Goal: Complete application form: Complete application form

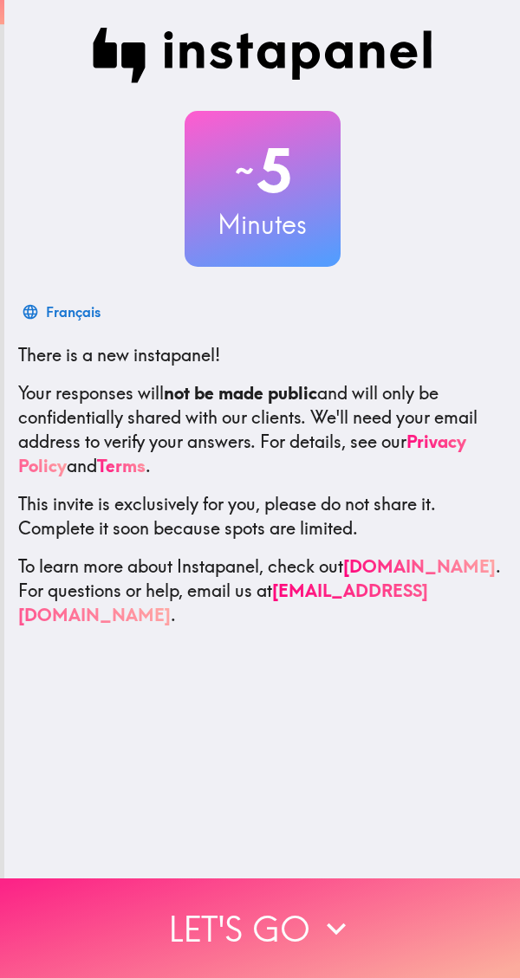
click at [329, 910] on icon "button" at bounding box center [336, 929] width 38 height 38
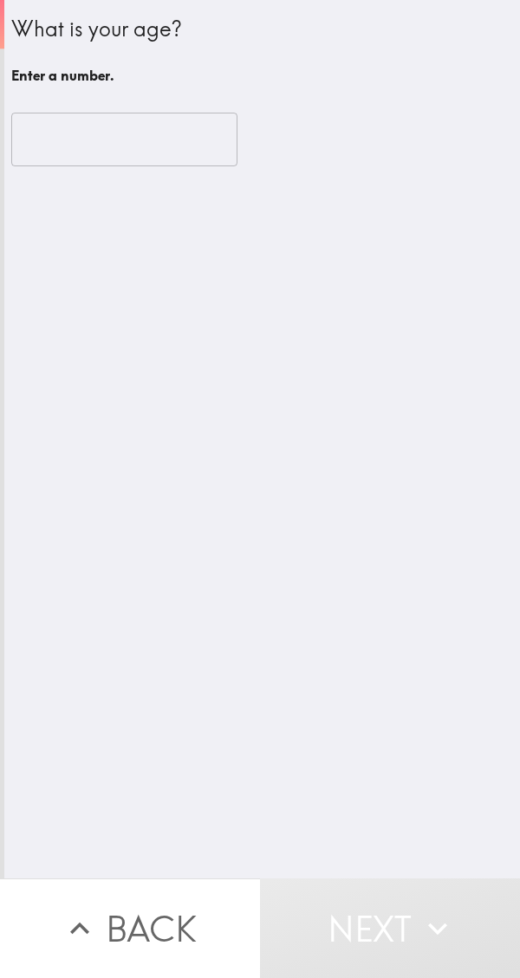
click at [49, 130] on input "number" at bounding box center [124, 140] width 226 height 54
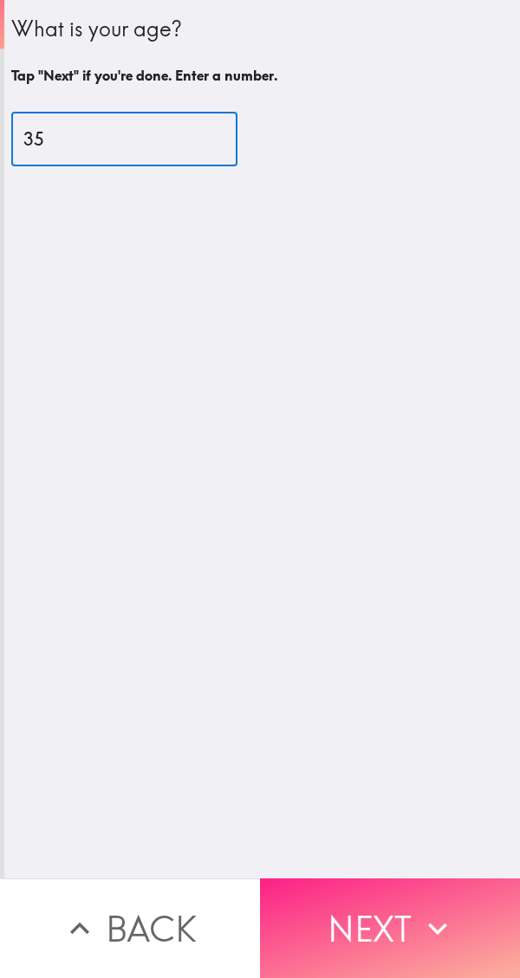
type input "35"
click at [385, 897] on button "Next" at bounding box center [390, 928] width 260 height 100
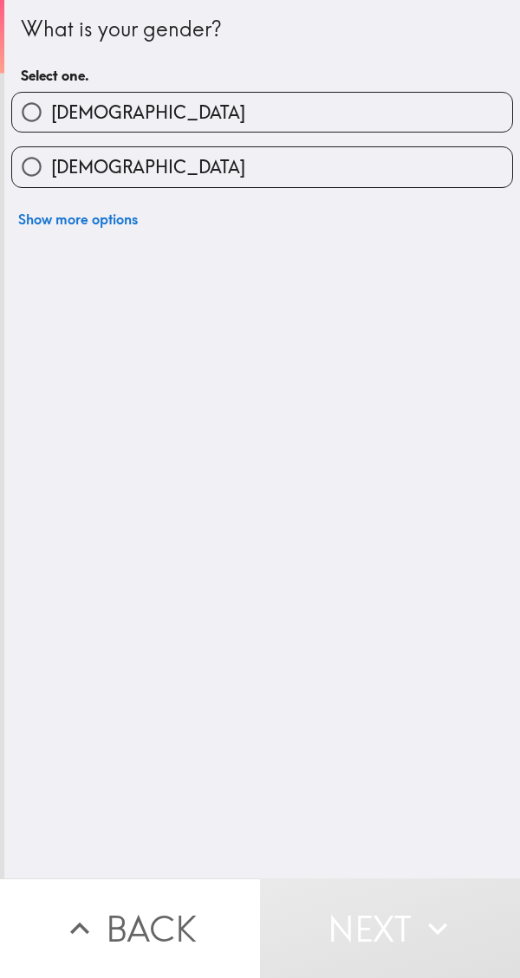
click at [37, 125] on input "[DEMOGRAPHIC_DATA]" at bounding box center [31, 112] width 39 height 39
radio input "true"
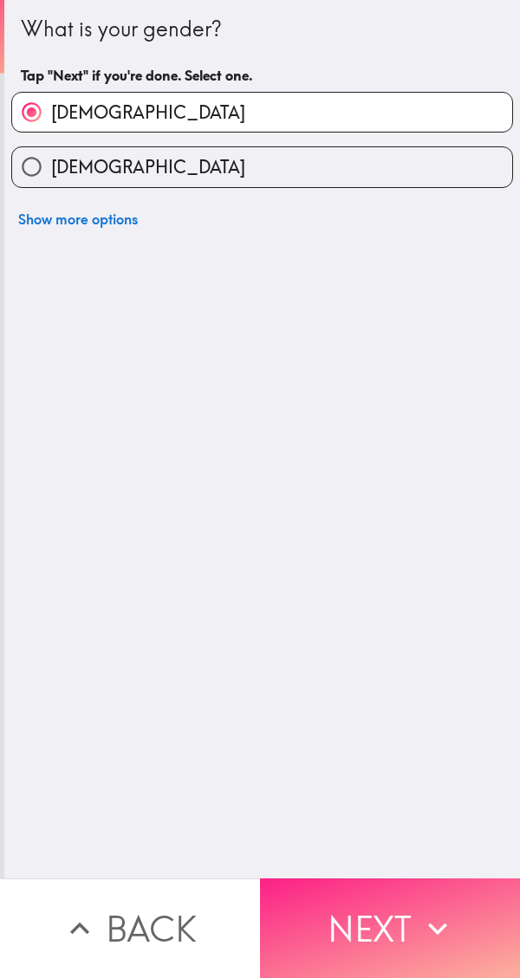
click at [379, 893] on button "Next" at bounding box center [390, 928] width 260 height 100
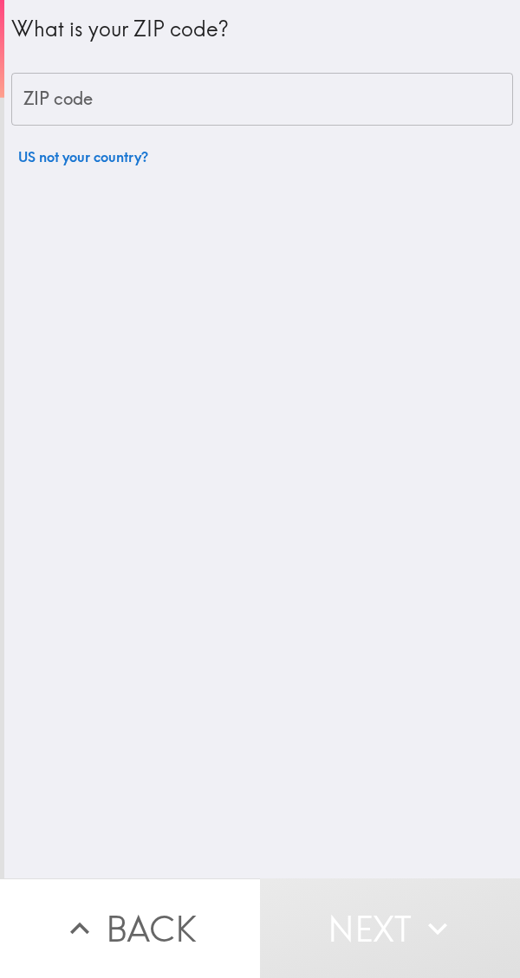
click at [23, 172] on button "US not your country?" at bounding box center [83, 156] width 144 height 35
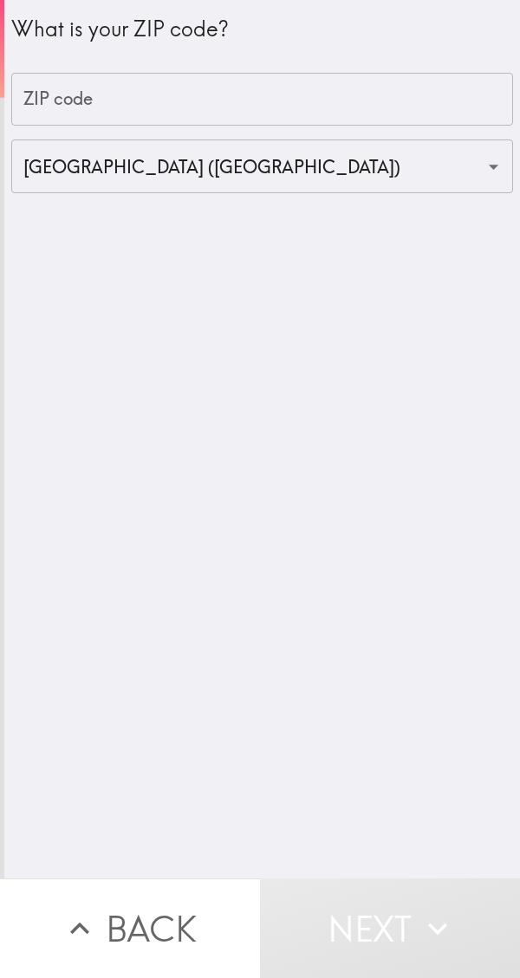
click at [23, 109] on div "ZIP code ZIP code" at bounding box center [262, 100] width 502 height 54
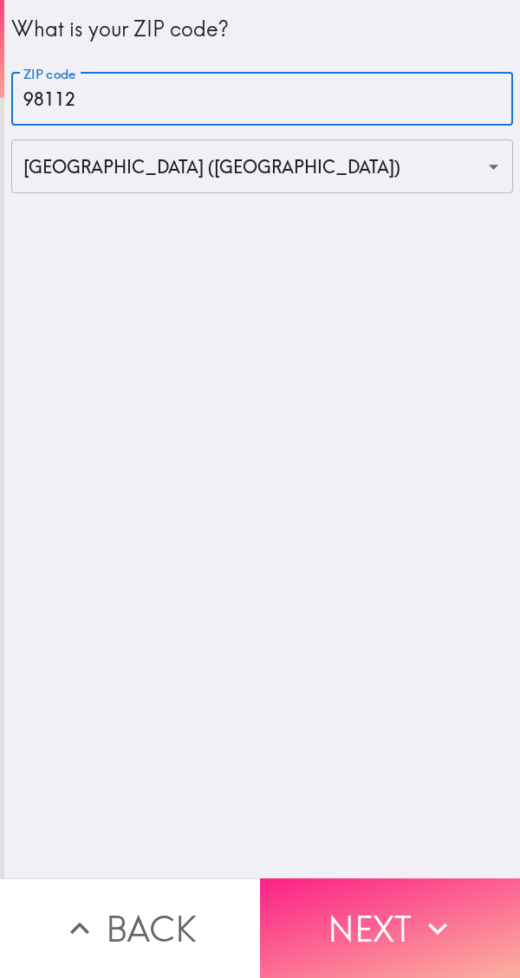
type input "98112"
click at [418, 910] on icon "button" at bounding box center [437, 929] width 38 height 38
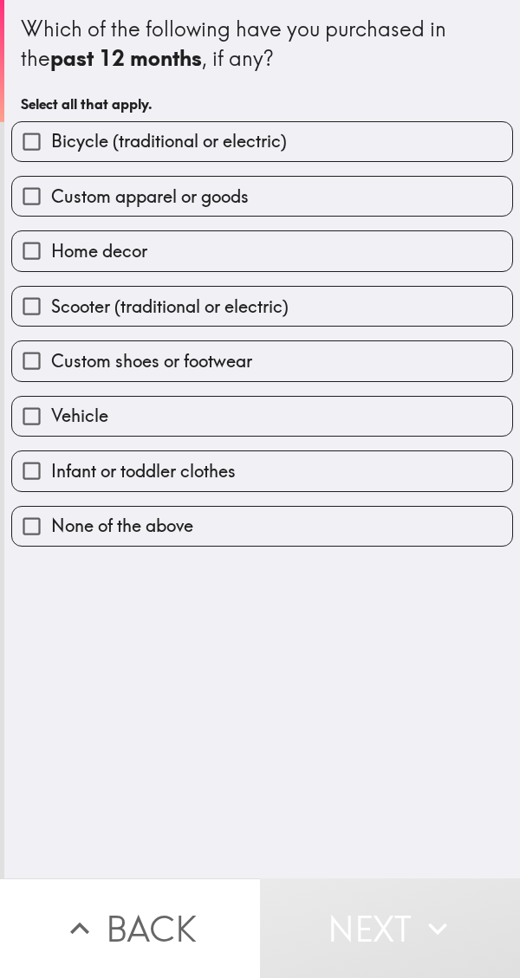
click at [26, 127] on input "Bicycle (traditional or electric)" at bounding box center [31, 141] width 39 height 39
checkbox input "true"
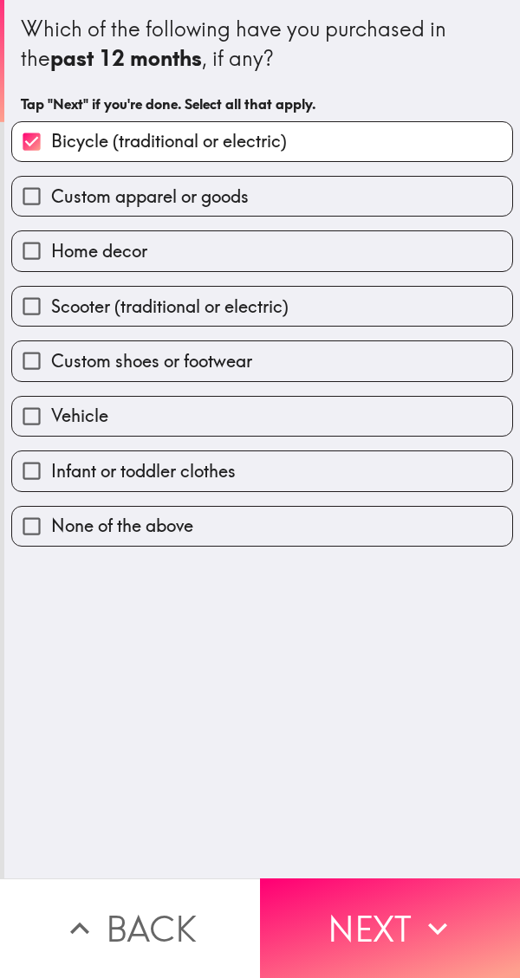
click at [29, 239] on input "Home decor" at bounding box center [31, 250] width 39 height 39
checkbox input "true"
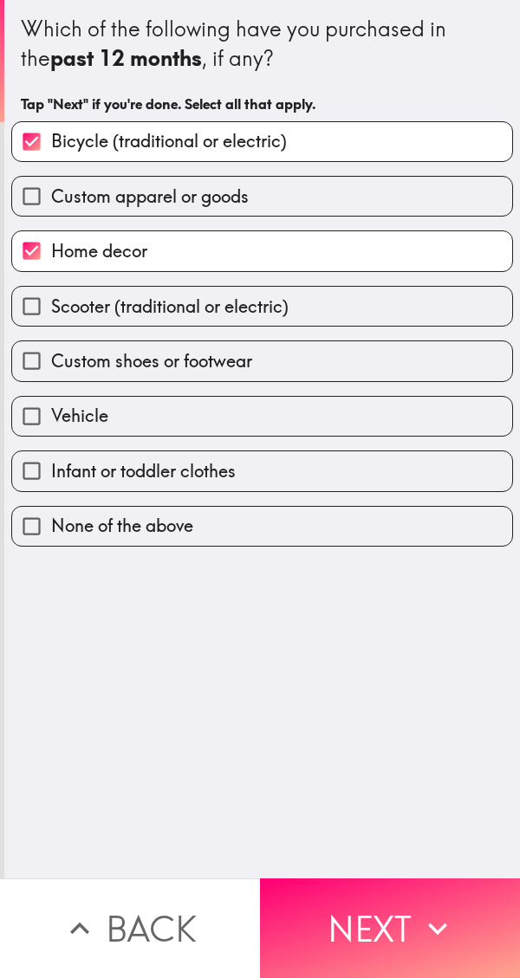
click at [20, 410] on input "Vehicle" at bounding box center [31, 416] width 39 height 39
checkbox input "true"
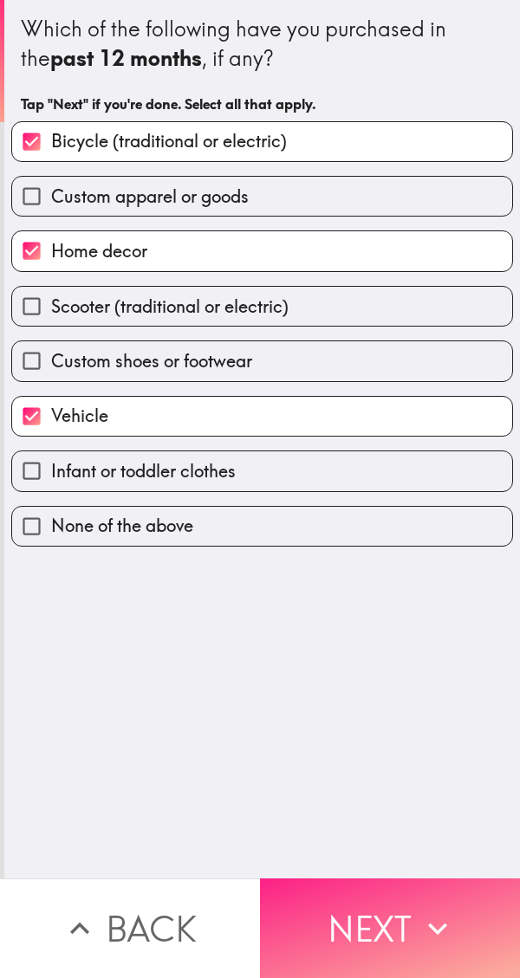
click at [392, 914] on button "Next" at bounding box center [390, 928] width 260 height 100
